Goal: Information Seeking & Learning: Learn about a topic

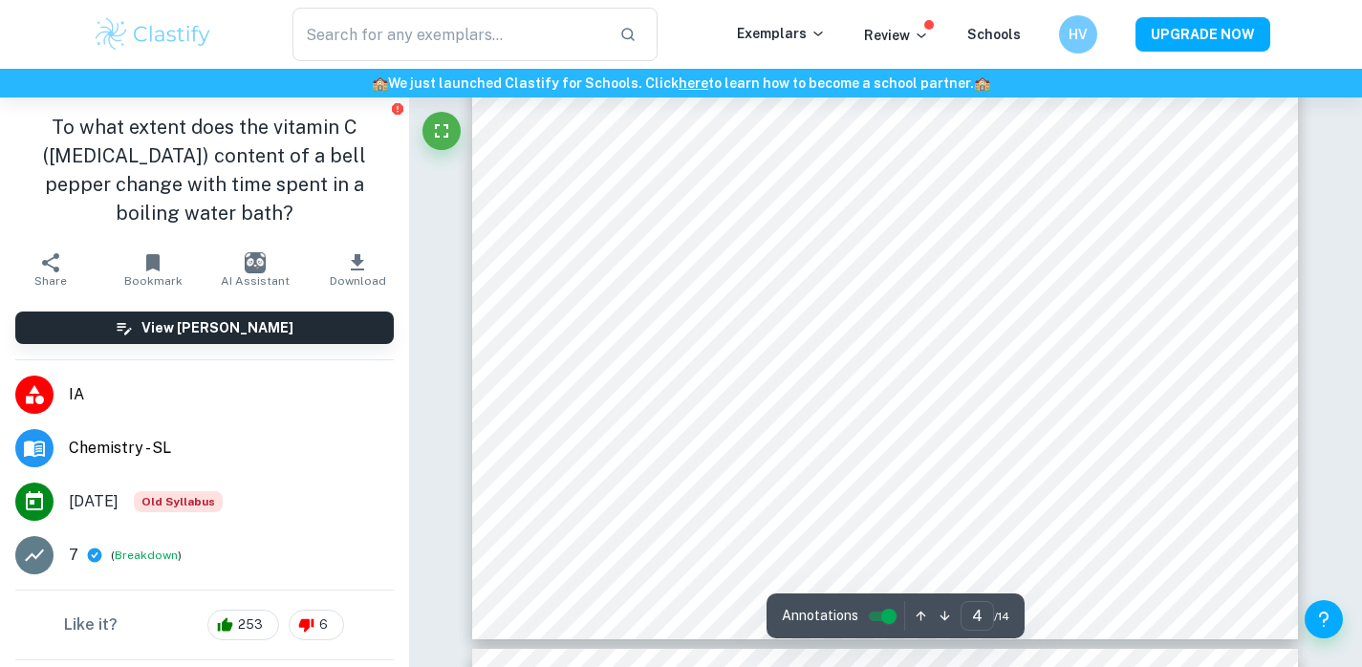
type input "5"
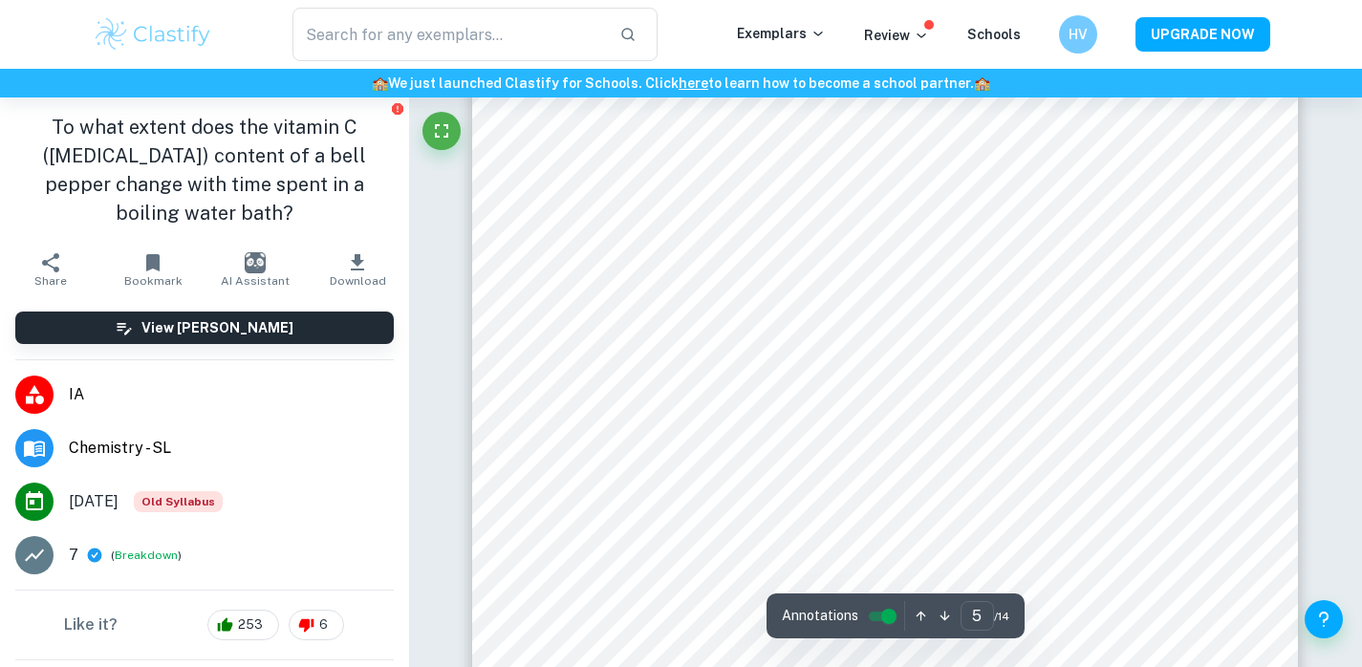
scroll to position [4955, 0]
